Goal: Information Seeking & Learning: Learn about a topic

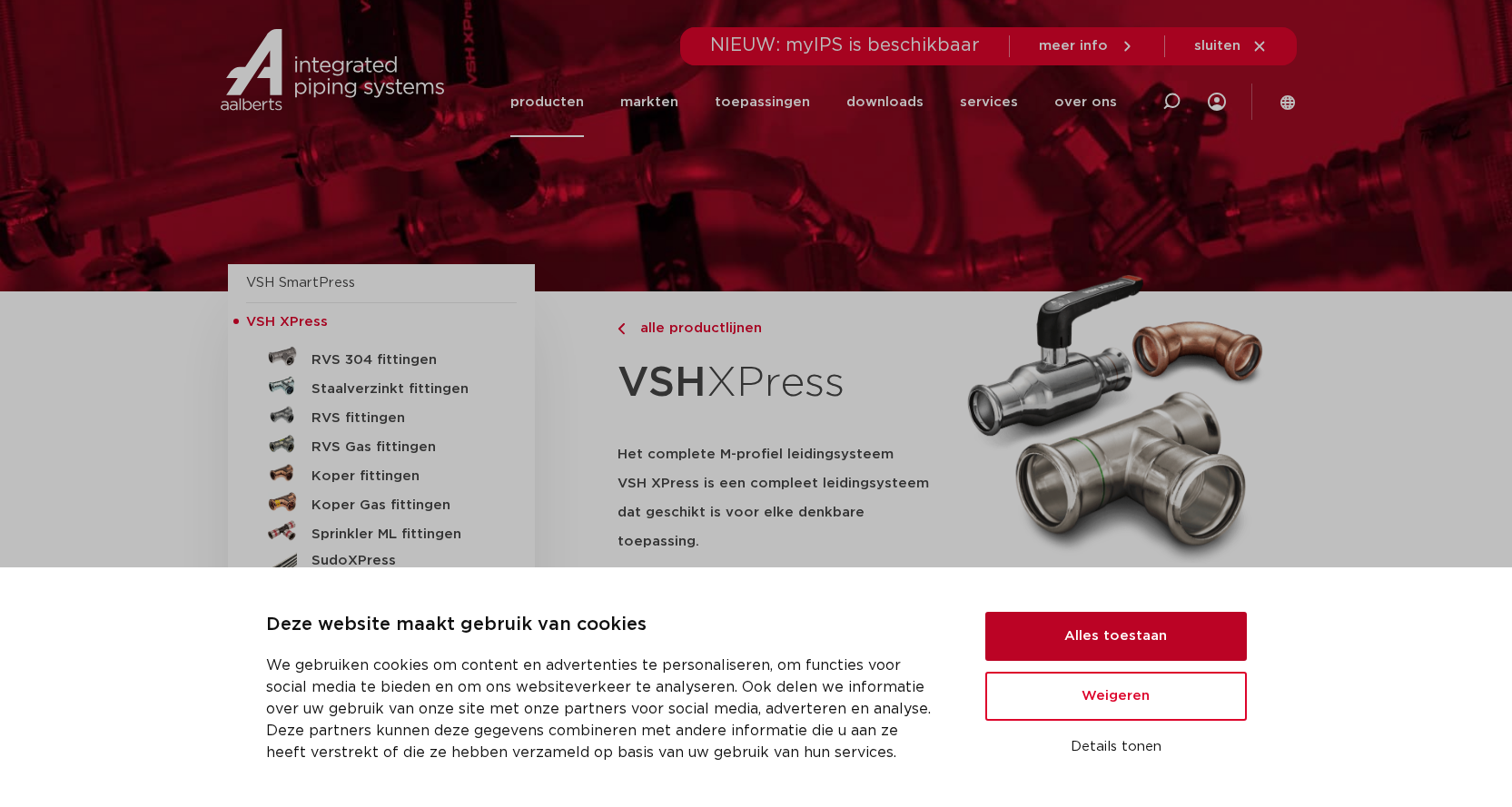
click at [1169, 624] on button "Alles toestaan" at bounding box center [1115, 635] width 262 height 49
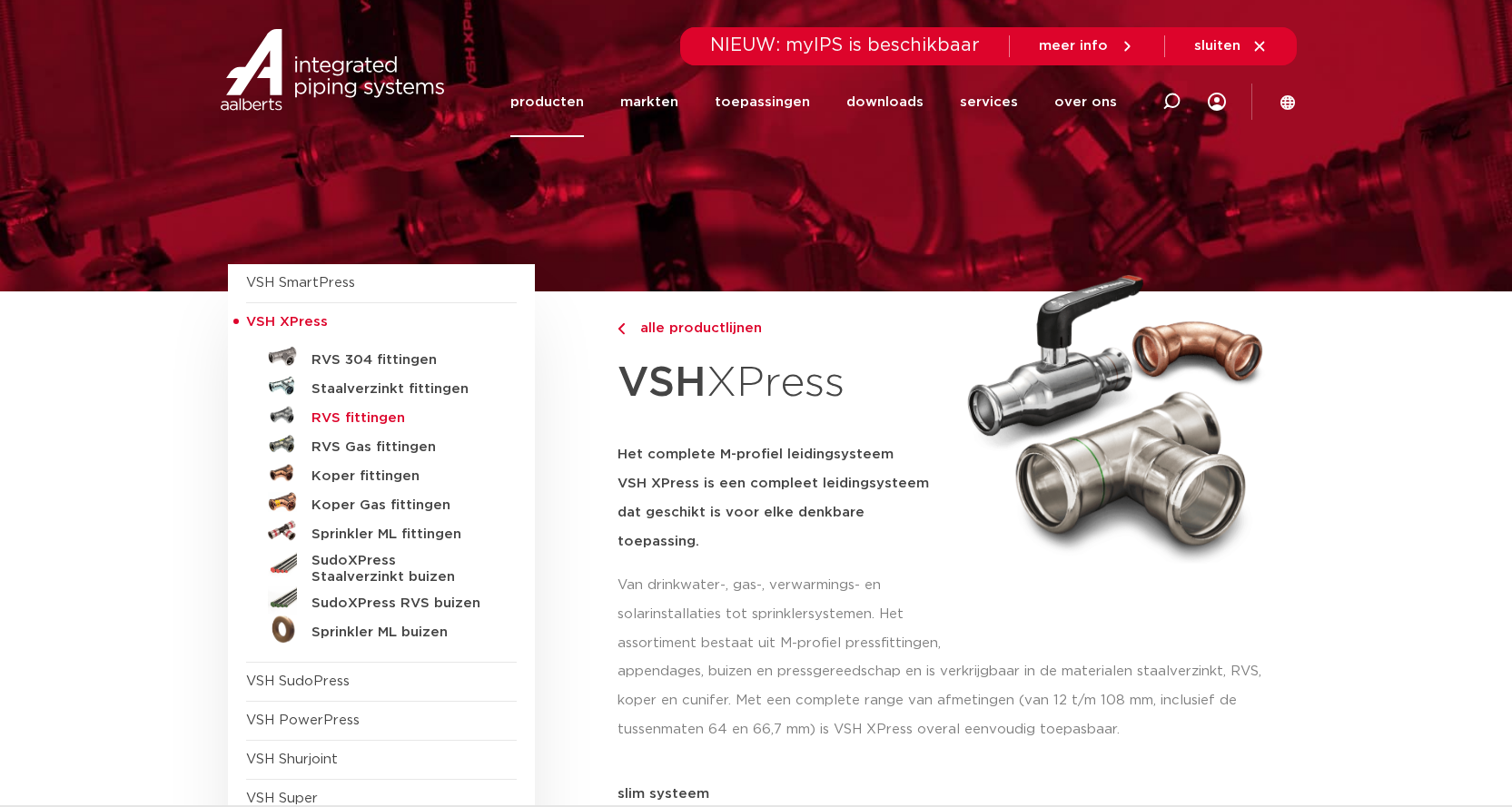
click at [339, 416] on h5 "RVS fittingen" at bounding box center [401, 418] width 179 height 16
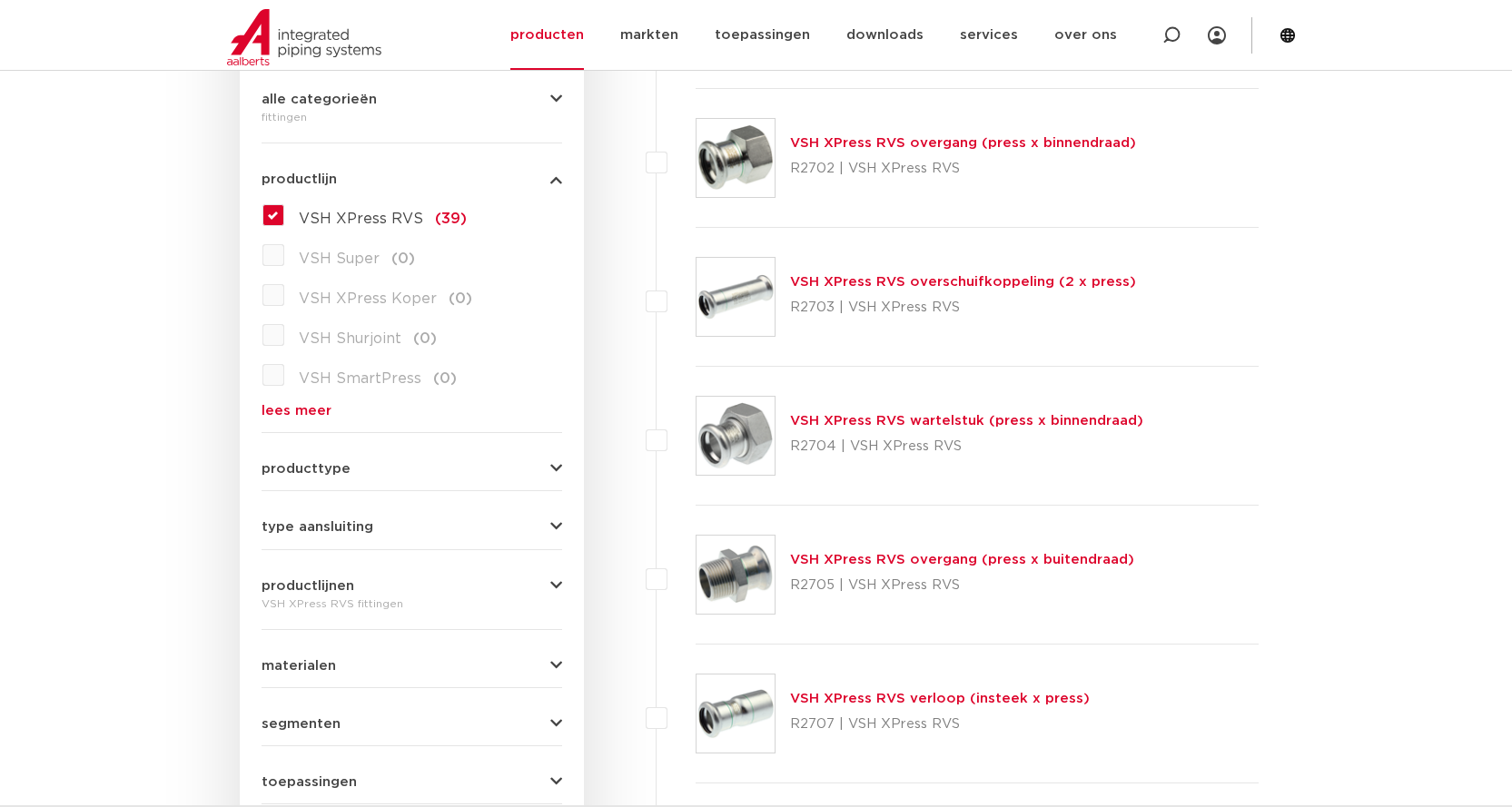
scroll to position [453, 0]
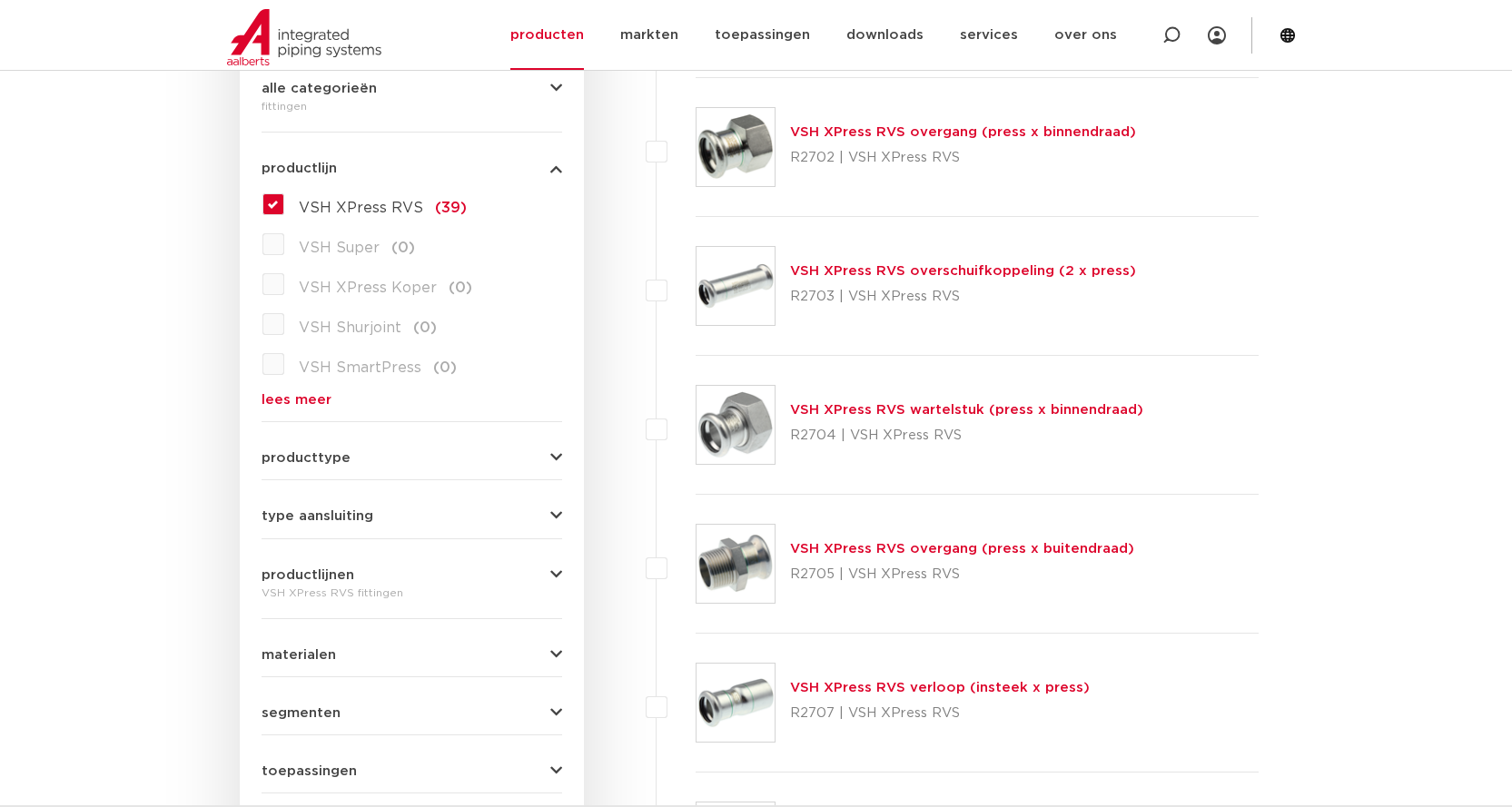
drag, startPoint x: 713, startPoint y: 421, endPoint x: 737, endPoint y: 419, distance: 24.1
click at [713, 422] on img at bounding box center [734, 424] width 78 height 78
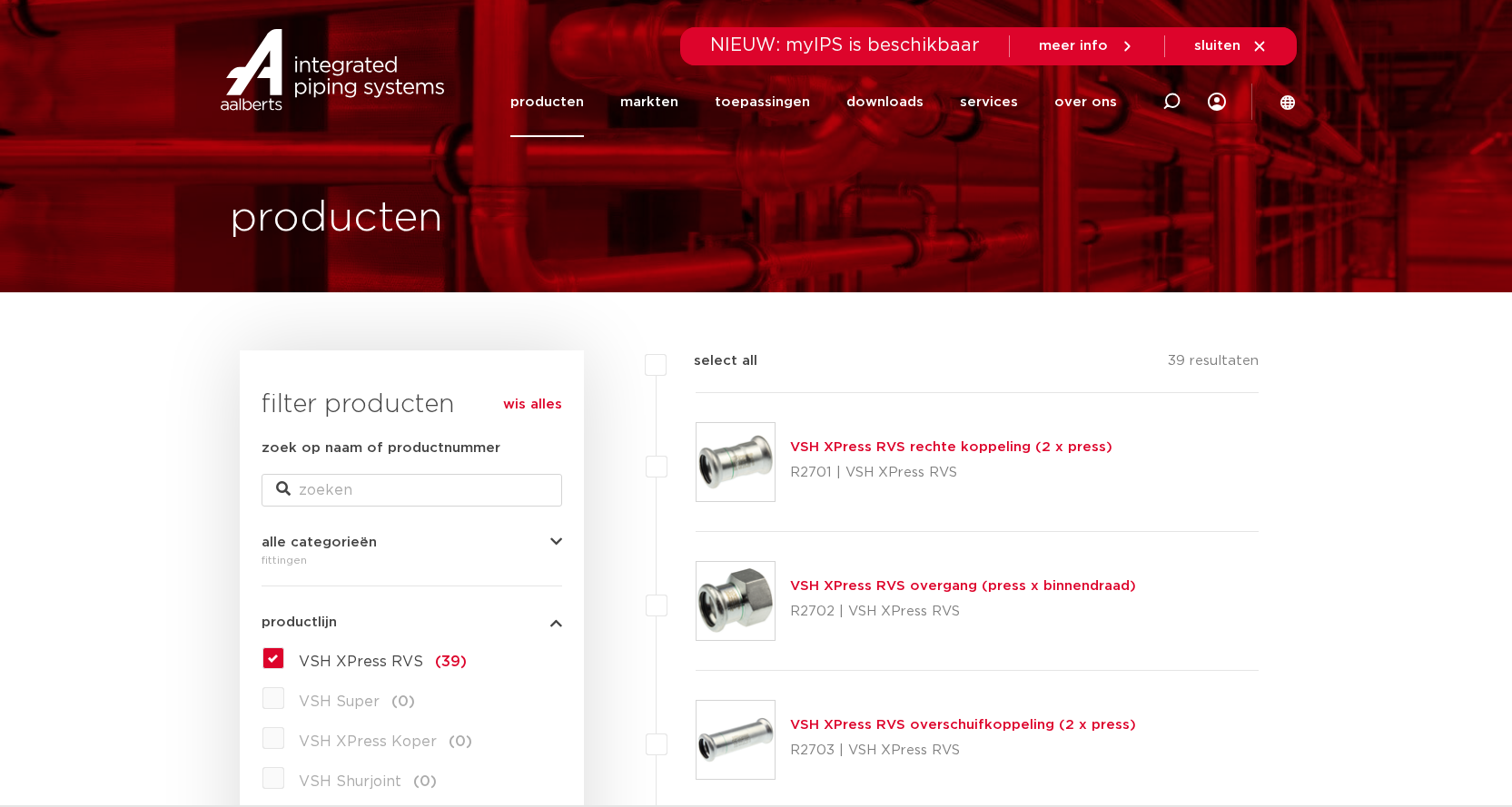
click at [548, 103] on link "producten" at bounding box center [547, 102] width 74 height 70
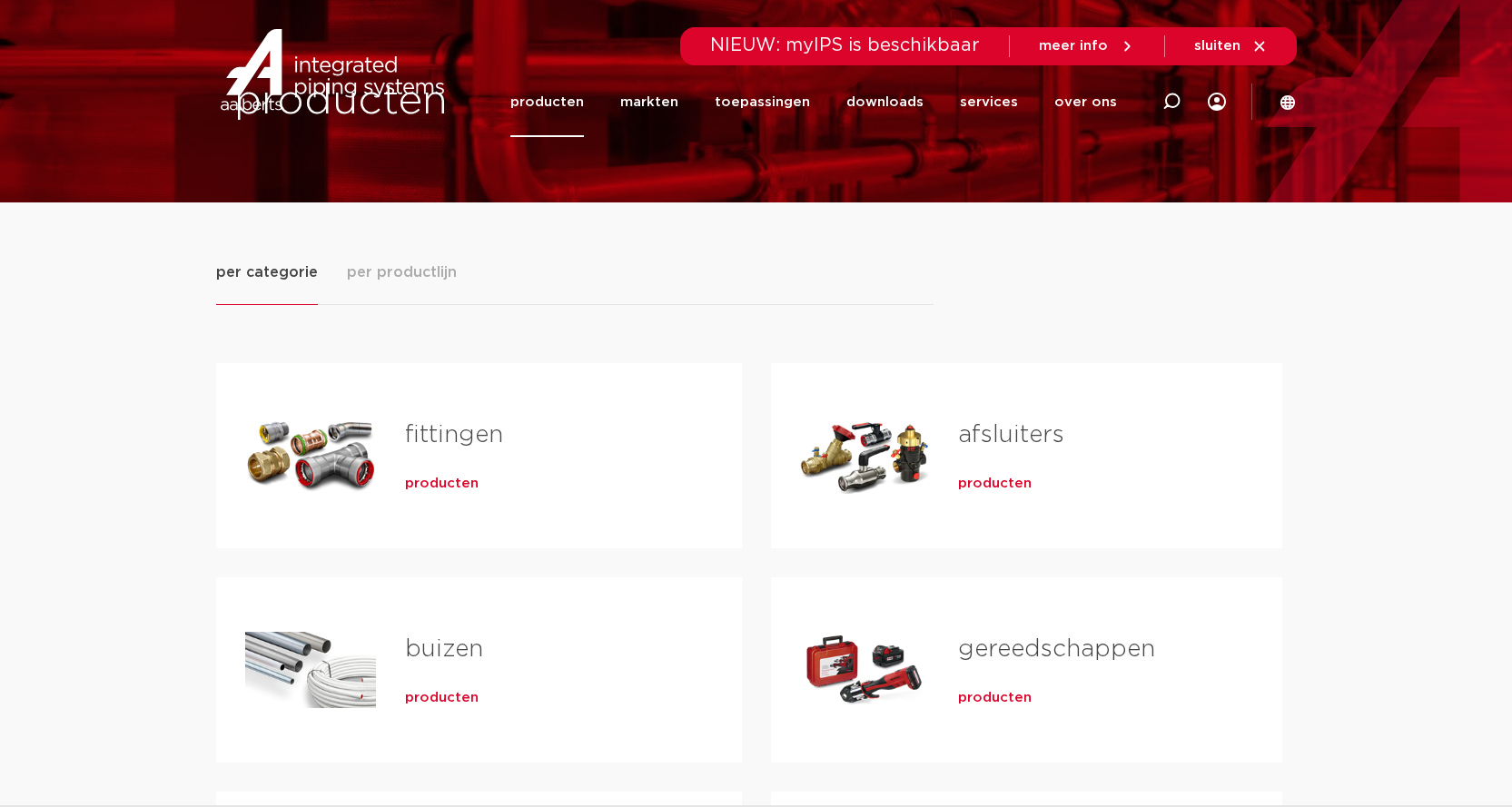
scroll to position [453, 0]
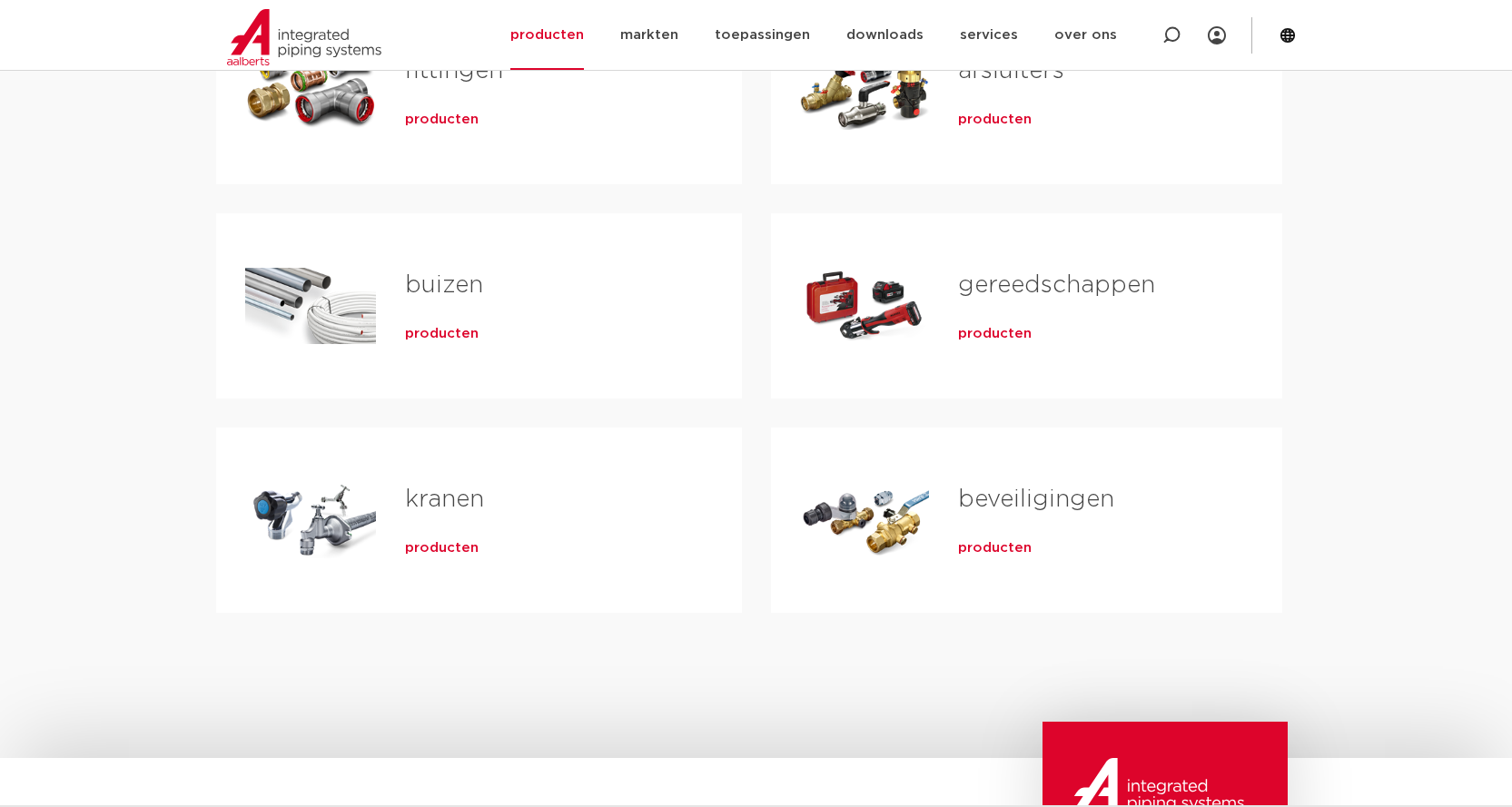
click at [971, 334] on span "producten" at bounding box center [994, 334] width 74 height 18
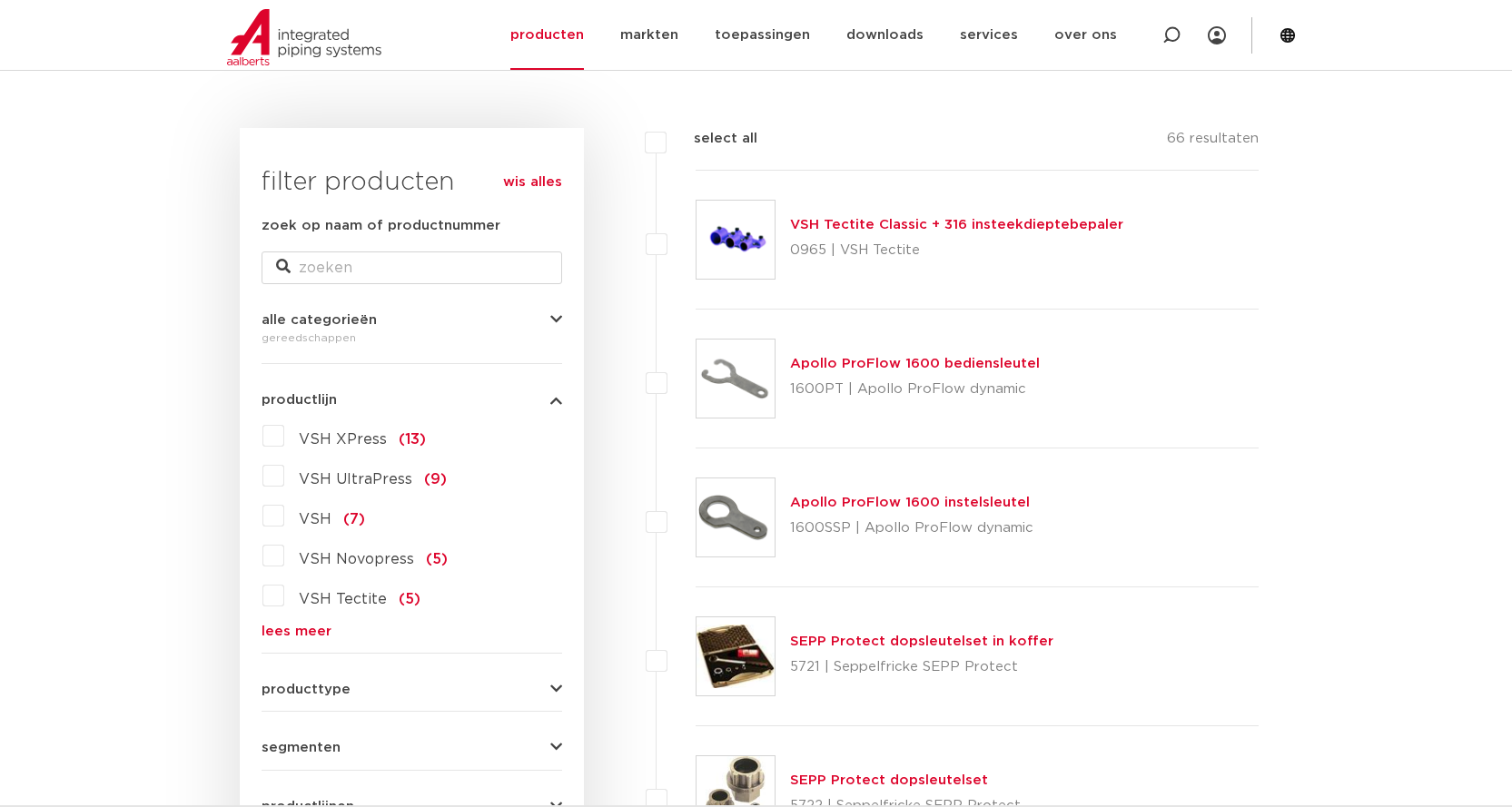
scroll to position [272, 0]
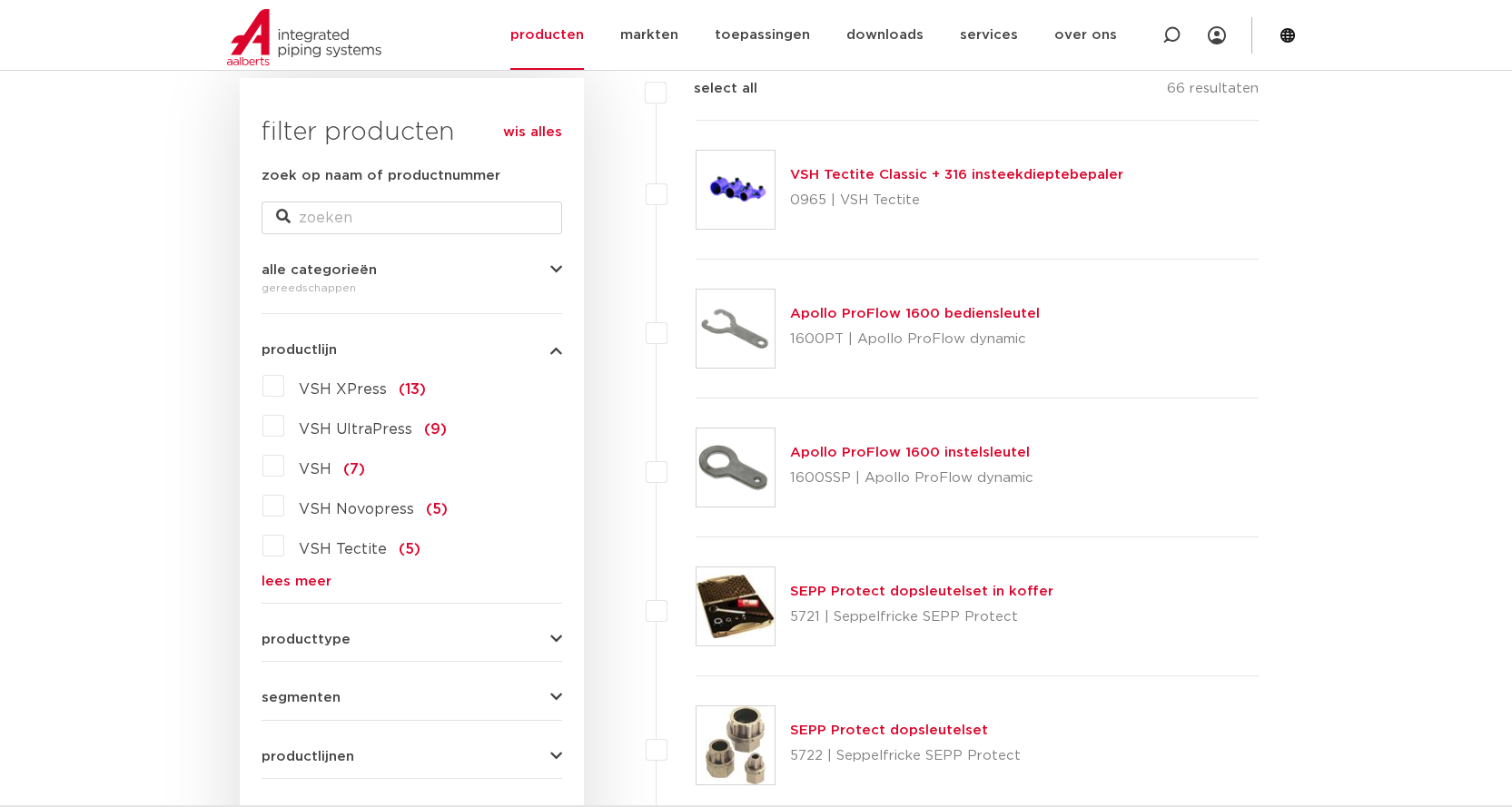
click at [897, 168] on link "VSH Tectite Classic + 316 insteekdieptebepaler" at bounding box center [957, 174] width 334 height 13
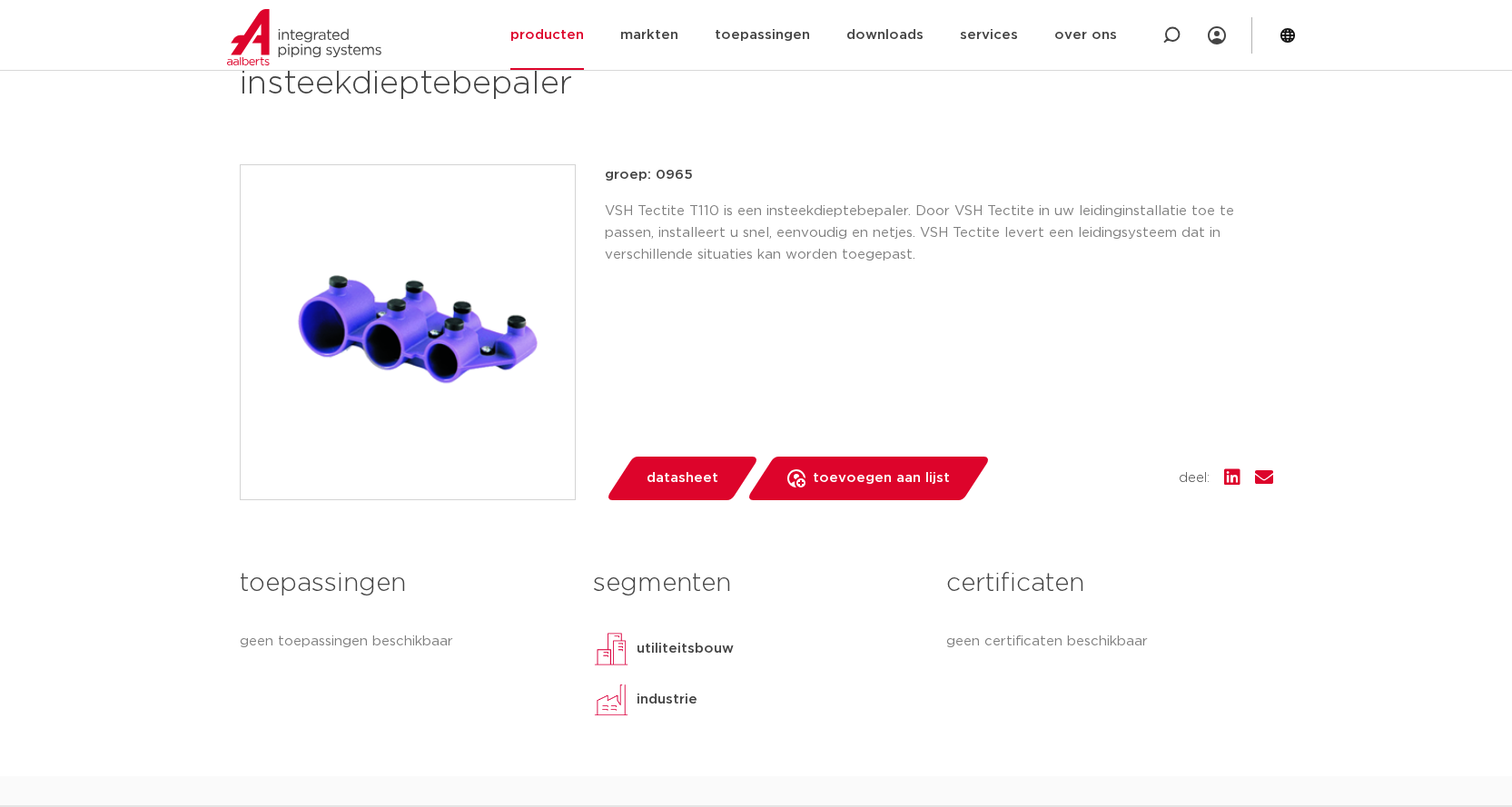
scroll to position [363, 0]
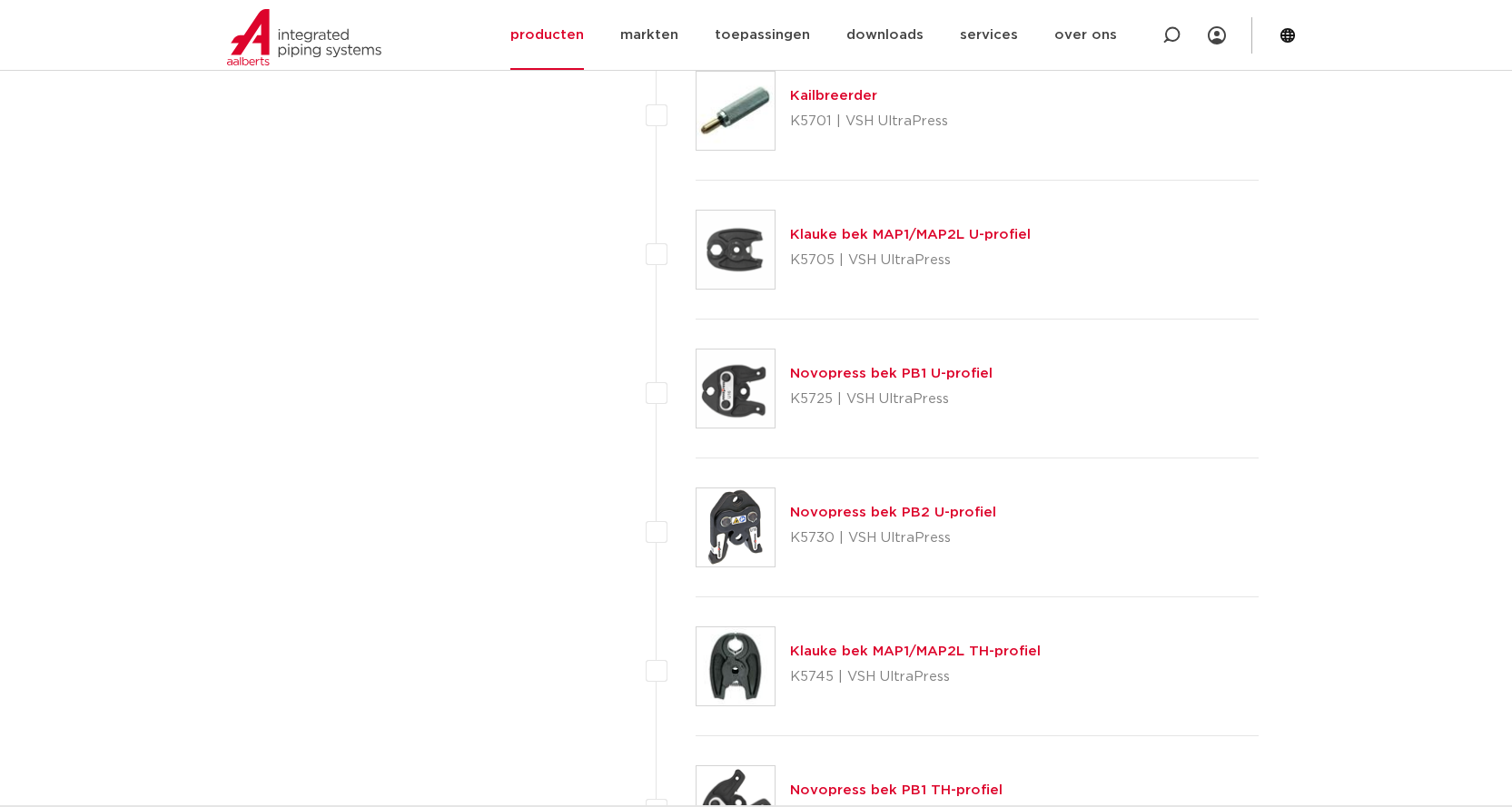
scroll to position [2723, 0]
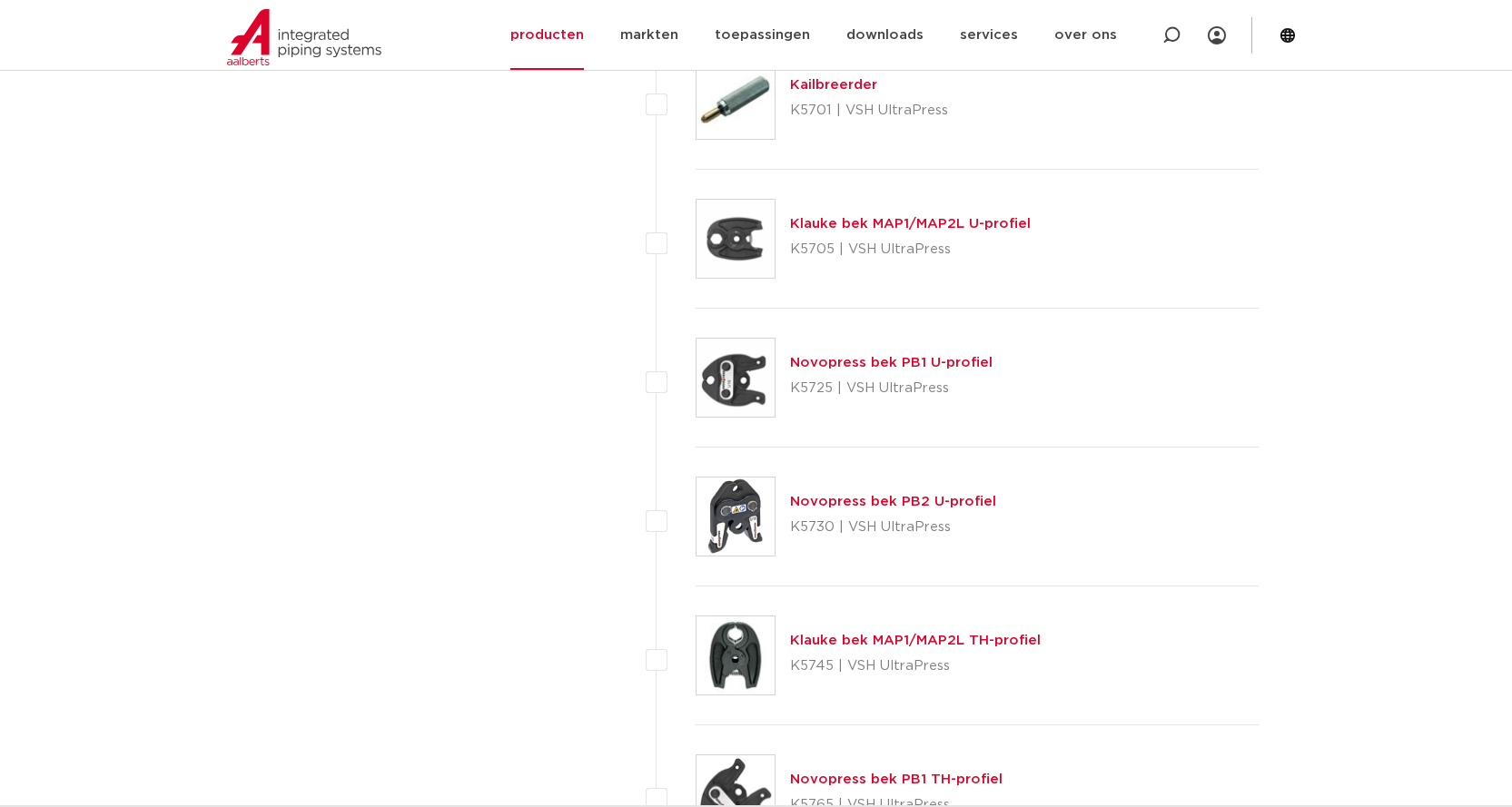
click at [841, 223] on link "Klauke bek MAP1/MAP2L U-profiel" at bounding box center [910, 223] width 241 height 13
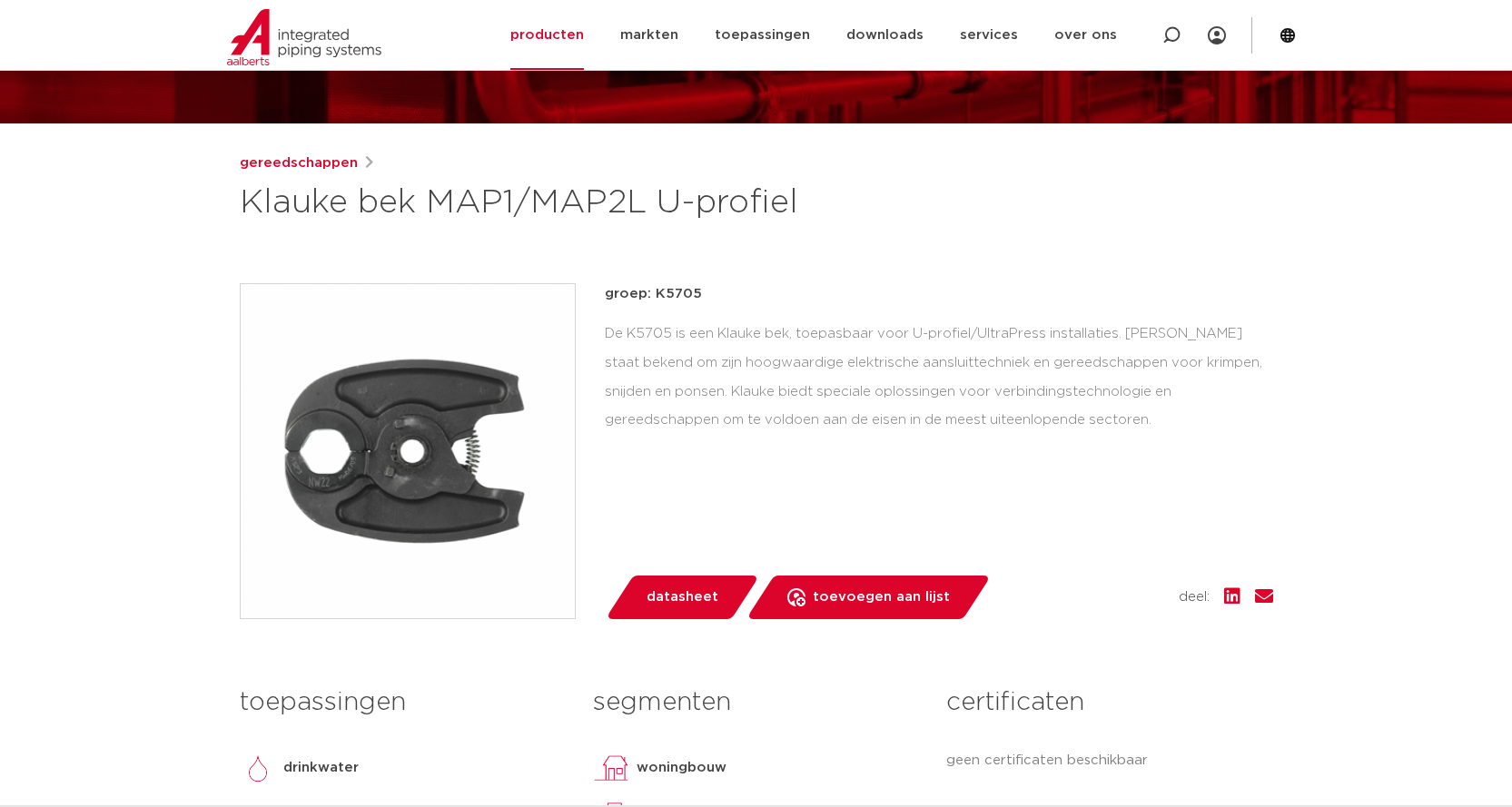
scroll to position [181, 0]
